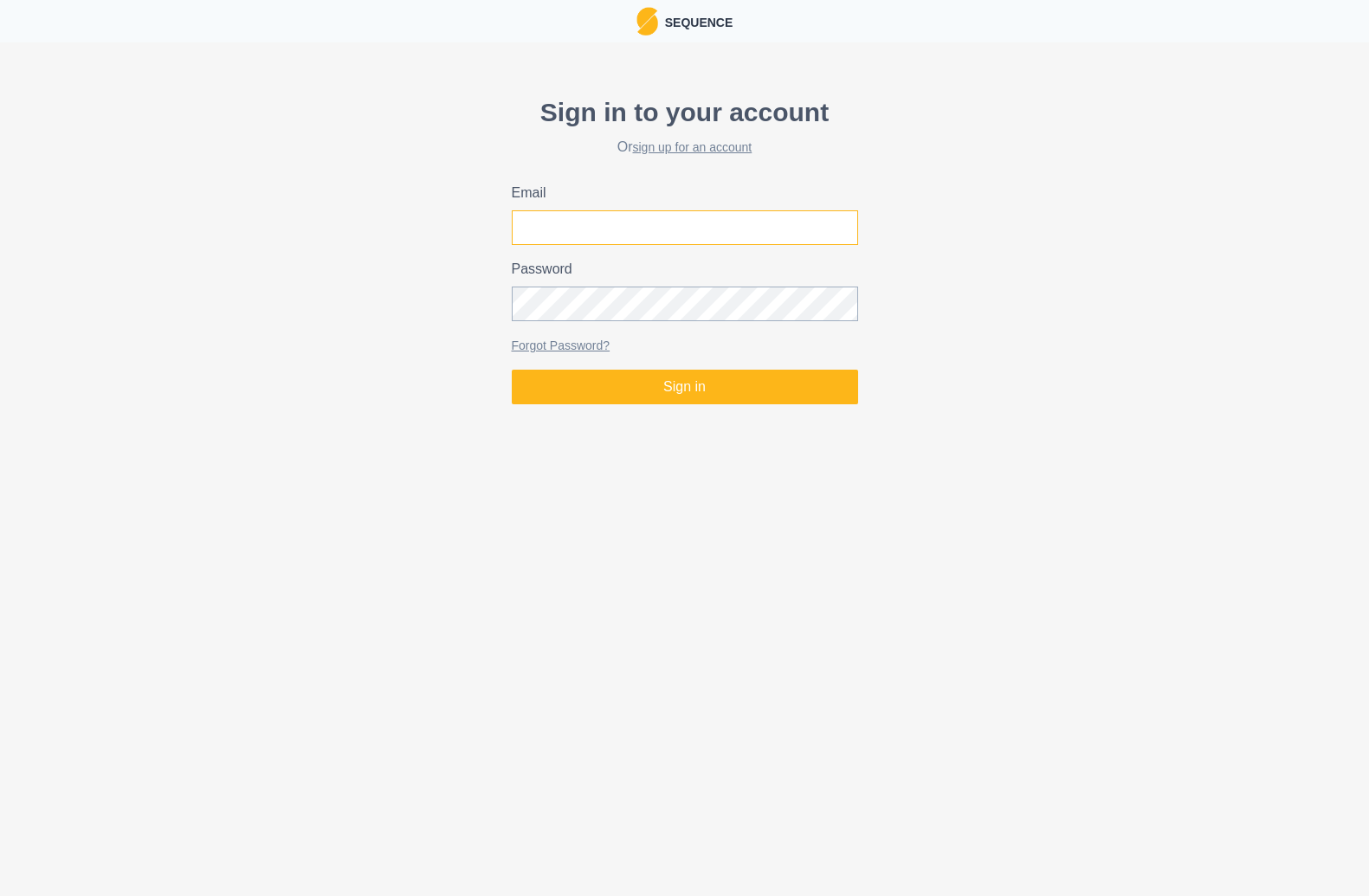
click at [637, 225] on input "Email" at bounding box center [685, 228] width 346 height 34
type input "mountainsounds15@gmail.com"
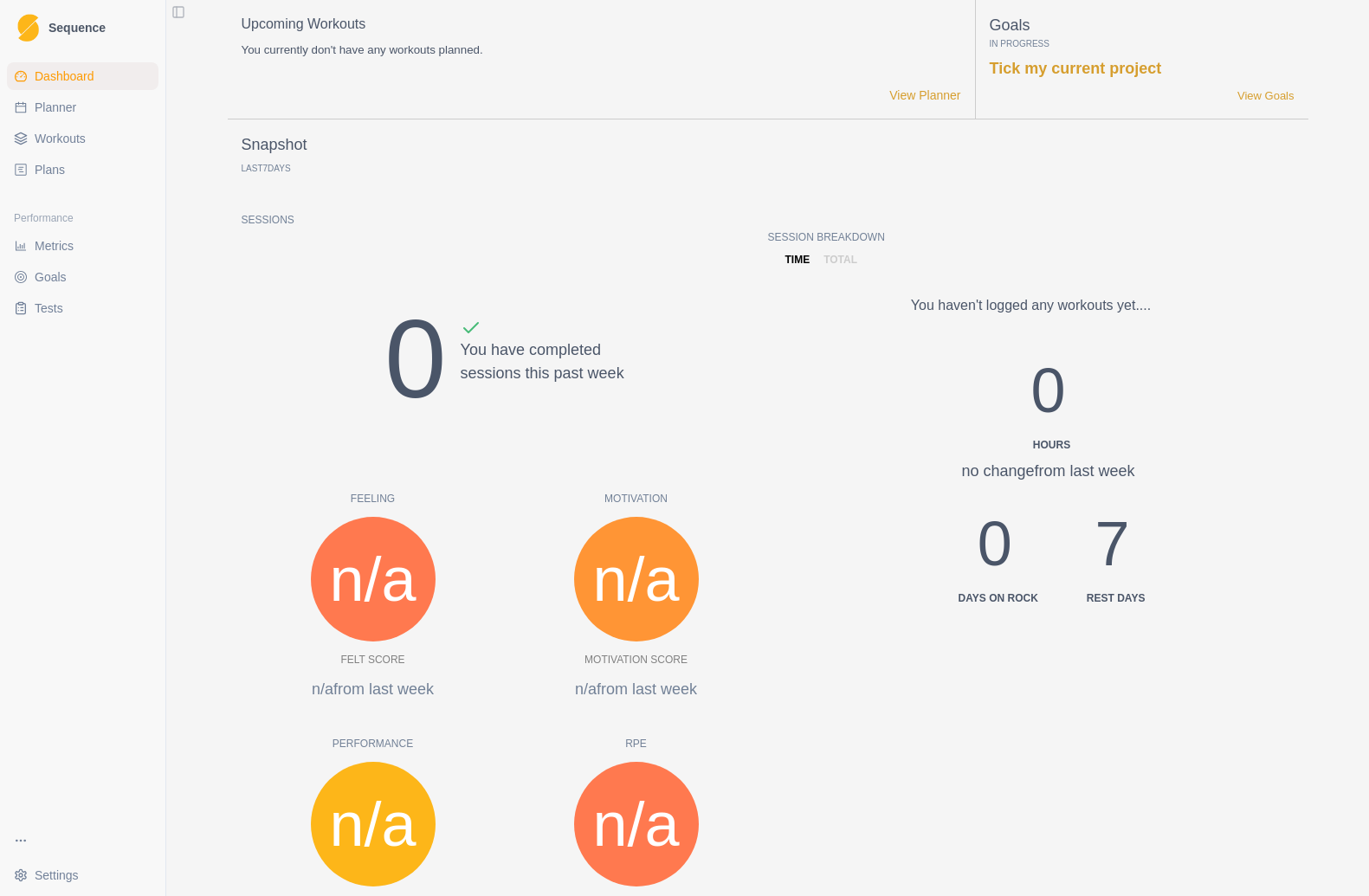
click at [75, 295] on link "Tests" at bounding box center [82, 308] width 151 height 28
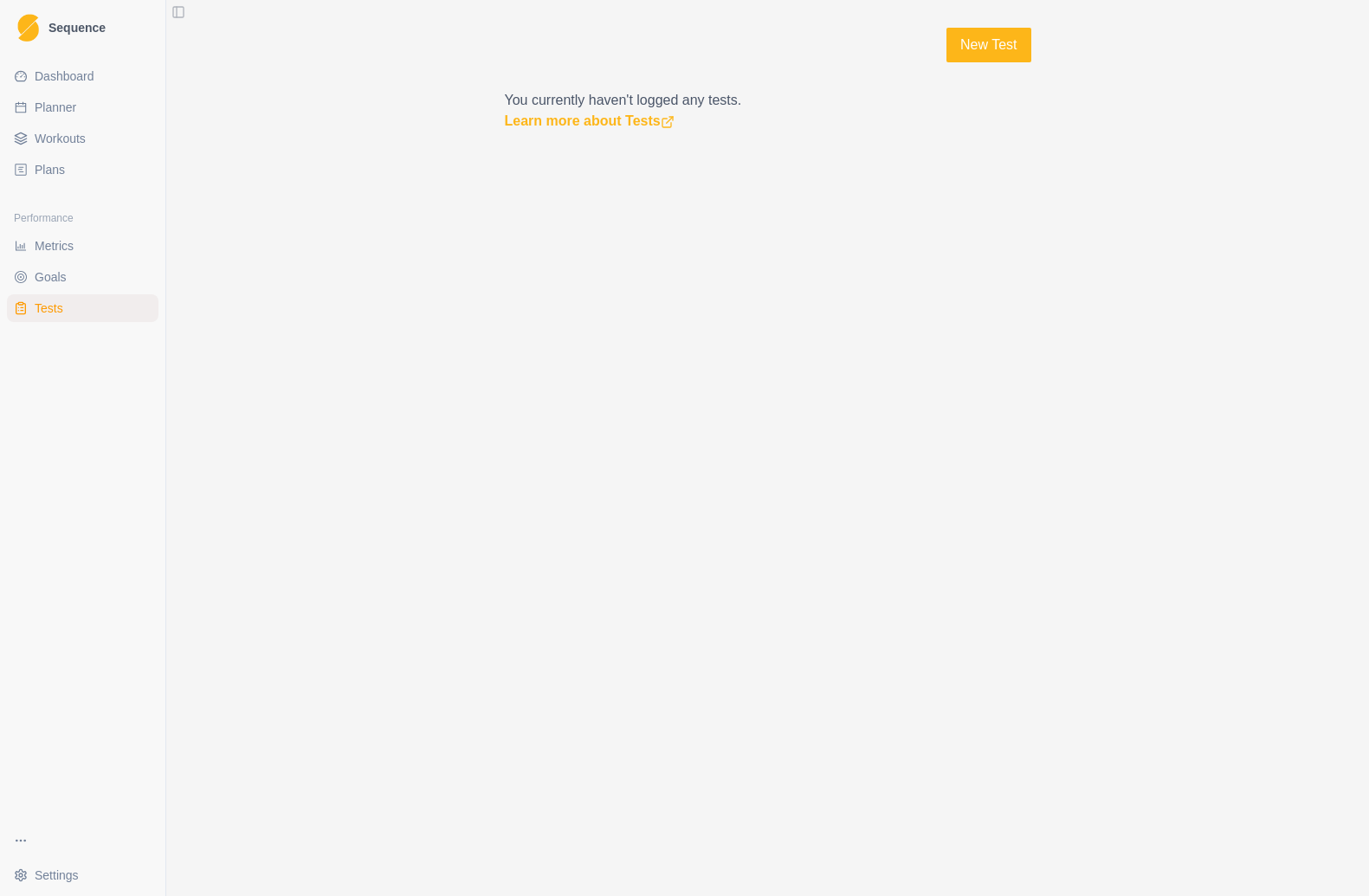
click at [76, 278] on link "Goals" at bounding box center [82, 276] width 151 height 28
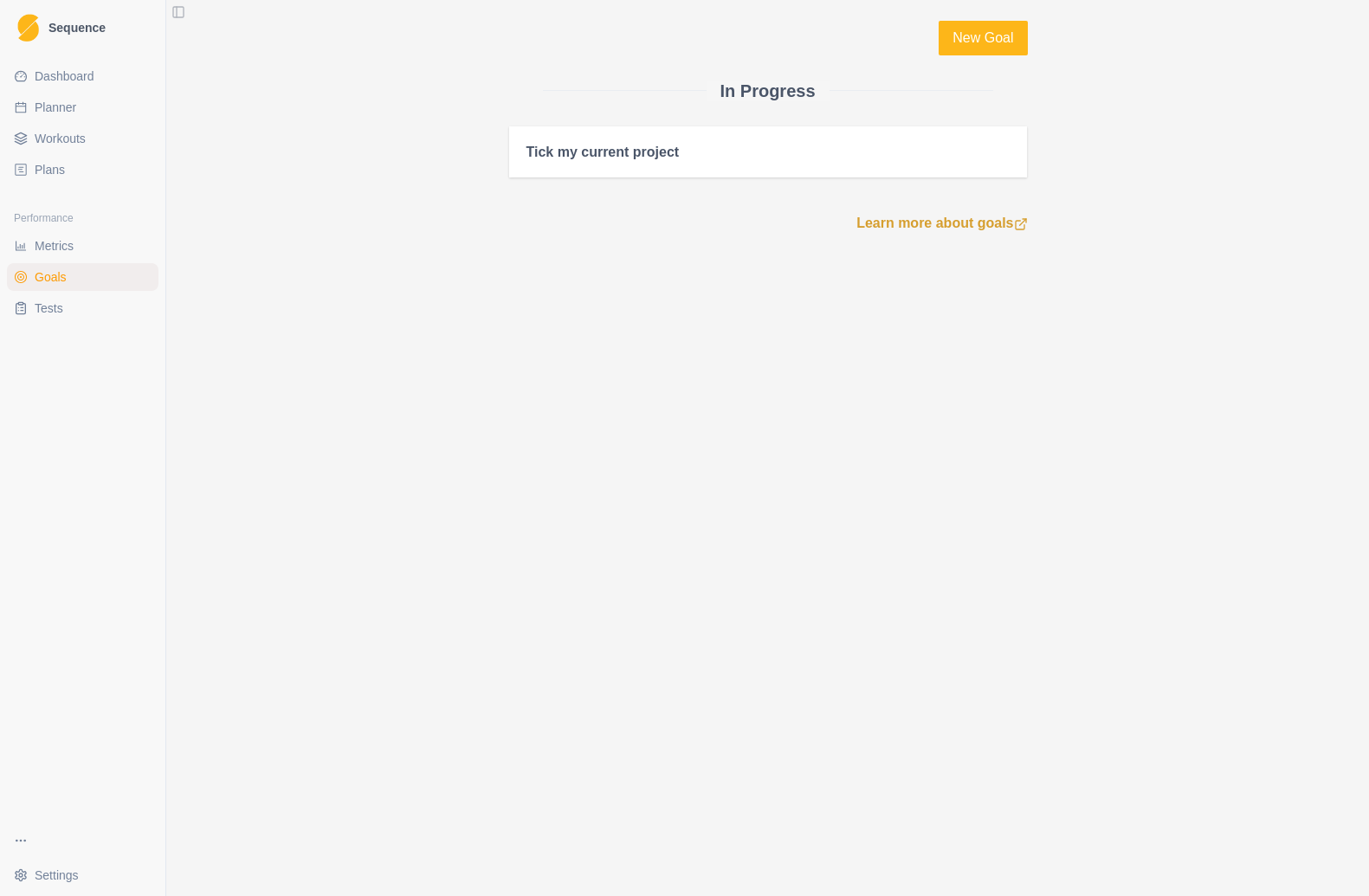
click at [74, 241] on span "Metrics" at bounding box center [54, 246] width 39 height 17
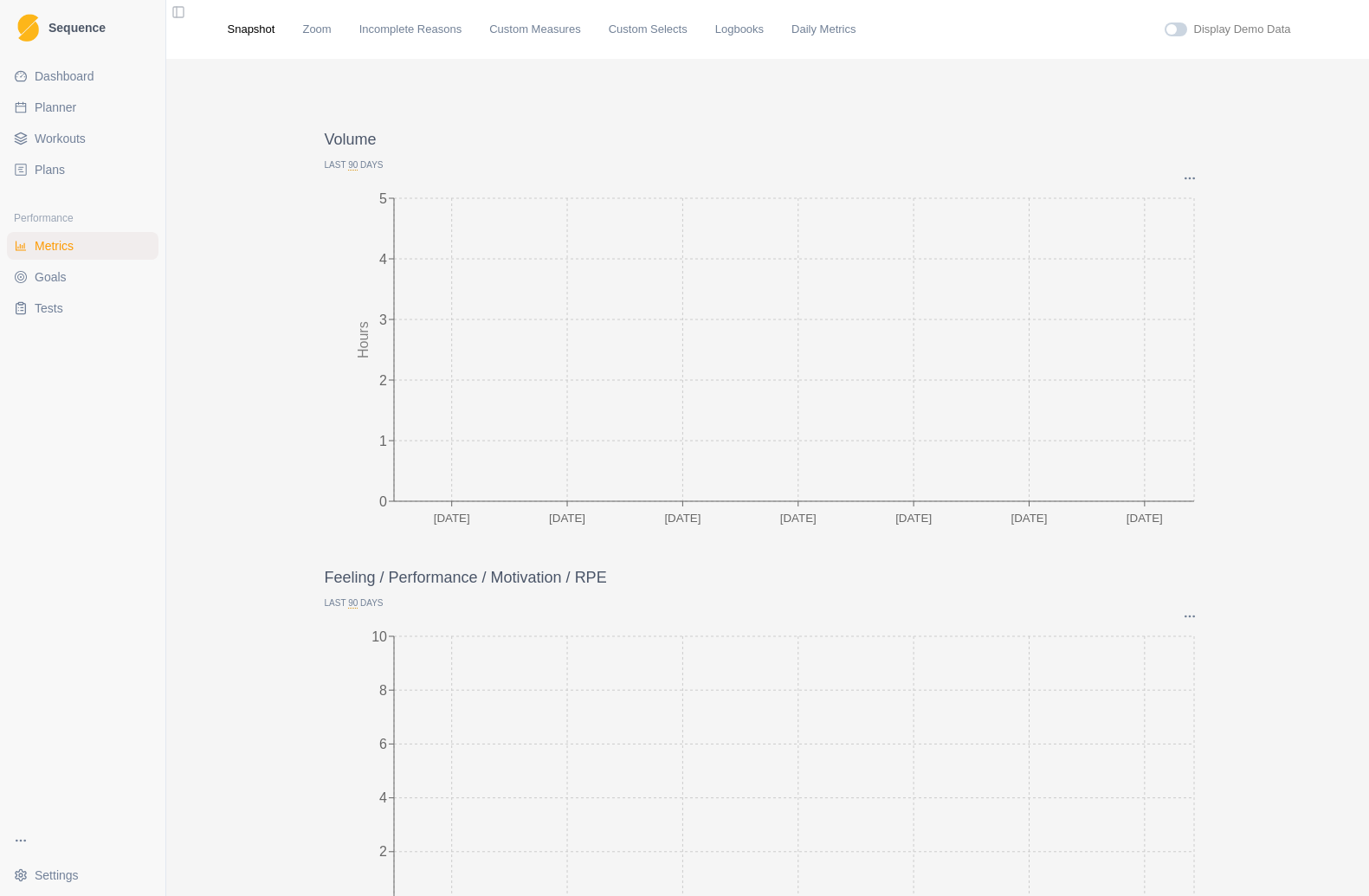
click at [45, 68] on span "Dashboard" at bounding box center [64, 76] width 59 height 17
